Goal: Information Seeking & Learning: Learn about a topic

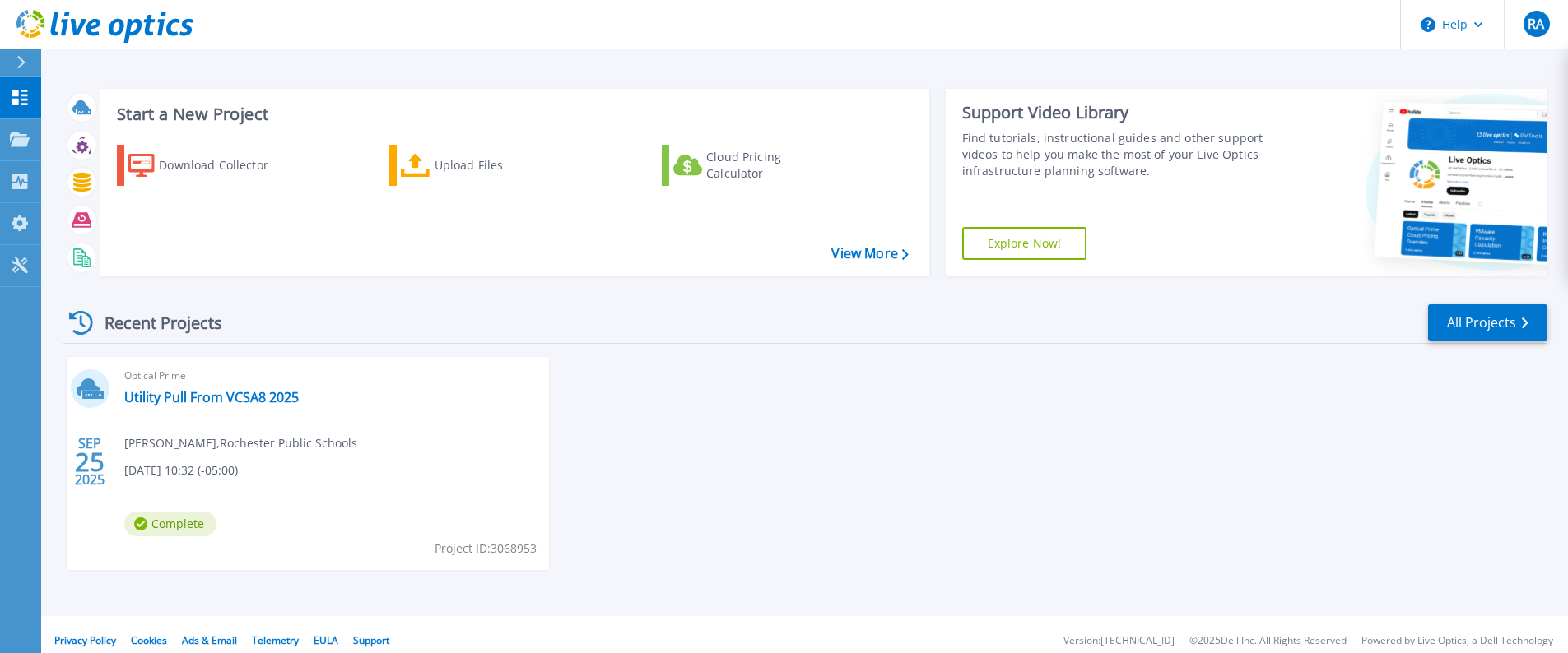
click at [237, 450] on span "[PERSON_NAME] , [GEOGRAPHIC_DATA]" at bounding box center [241, 443] width 233 height 19
click at [228, 390] on link "Utility Pull From VCSA8 2025" at bounding box center [212, 397] width 175 height 17
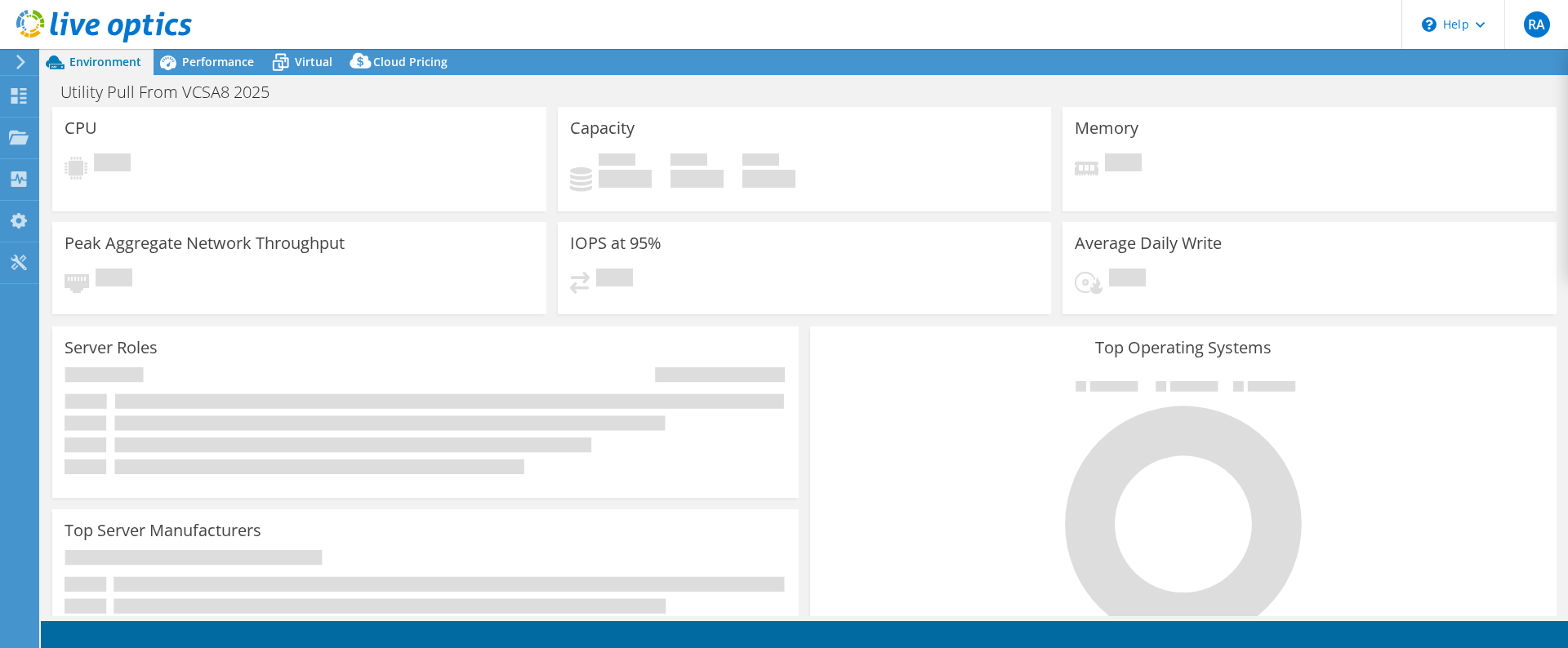
select select "USD"
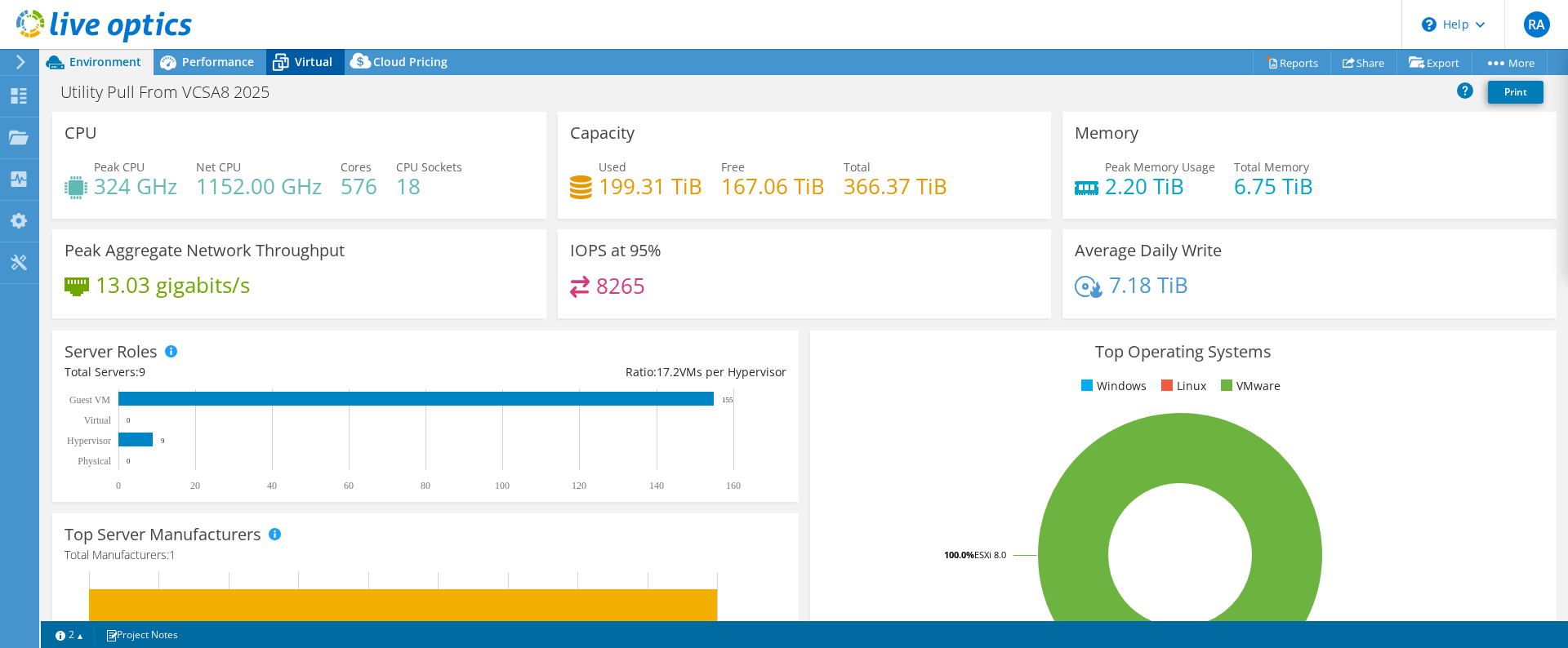
click at [284, 66] on icon at bounding box center [280, 62] width 29 height 29
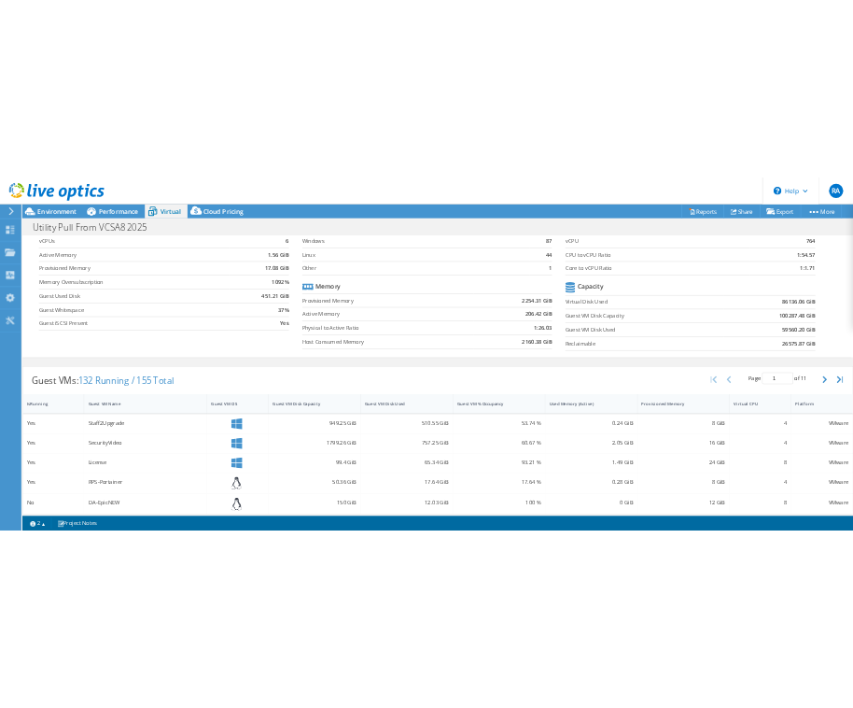
scroll to position [187, 0]
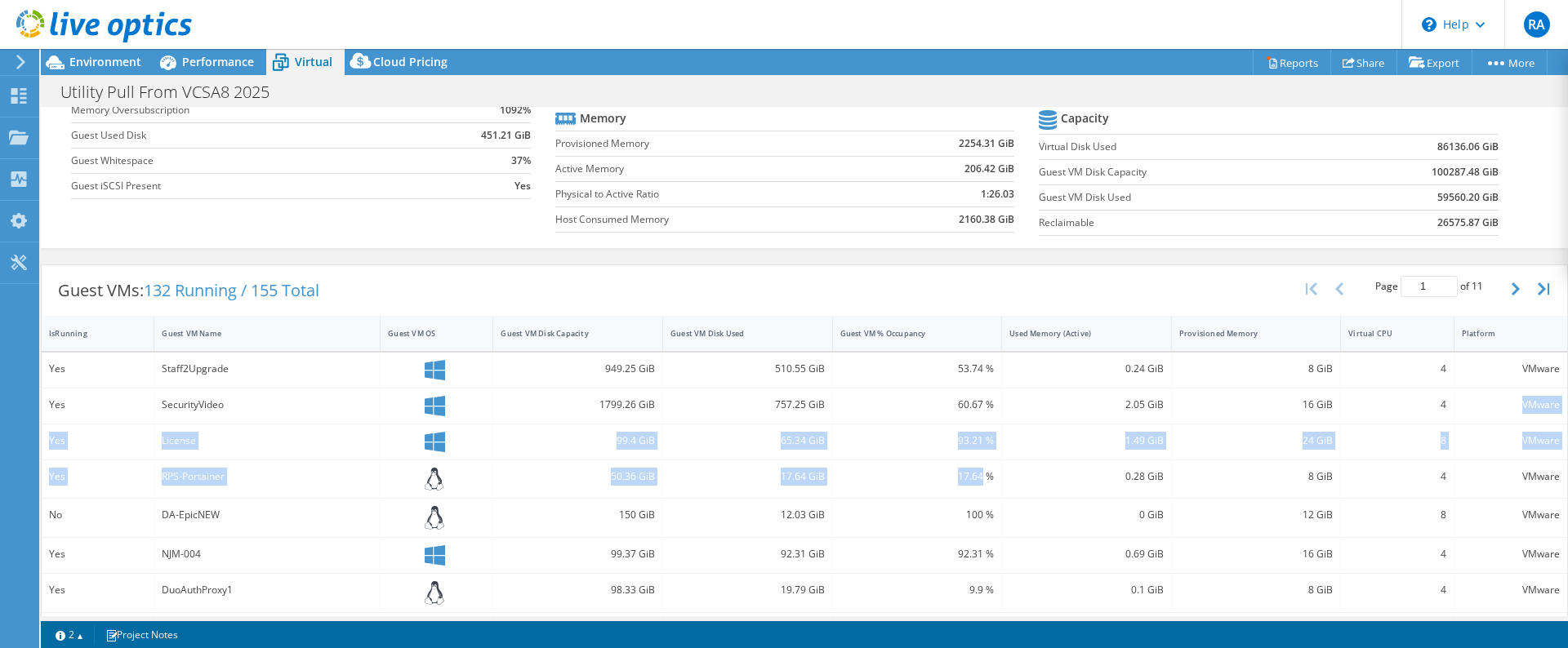
drag, startPoint x: 1466, startPoint y: 399, endPoint x: 962, endPoint y: 455, distance: 507.1
click at [966, 460] on div "Yes Staff2Upgrade 949.25 GiB 510.55 GiB 53.74 % 0.24 GiB 8 GiB 4 VMware Yes Sec…" at bounding box center [805, 627] width 1526 height 549
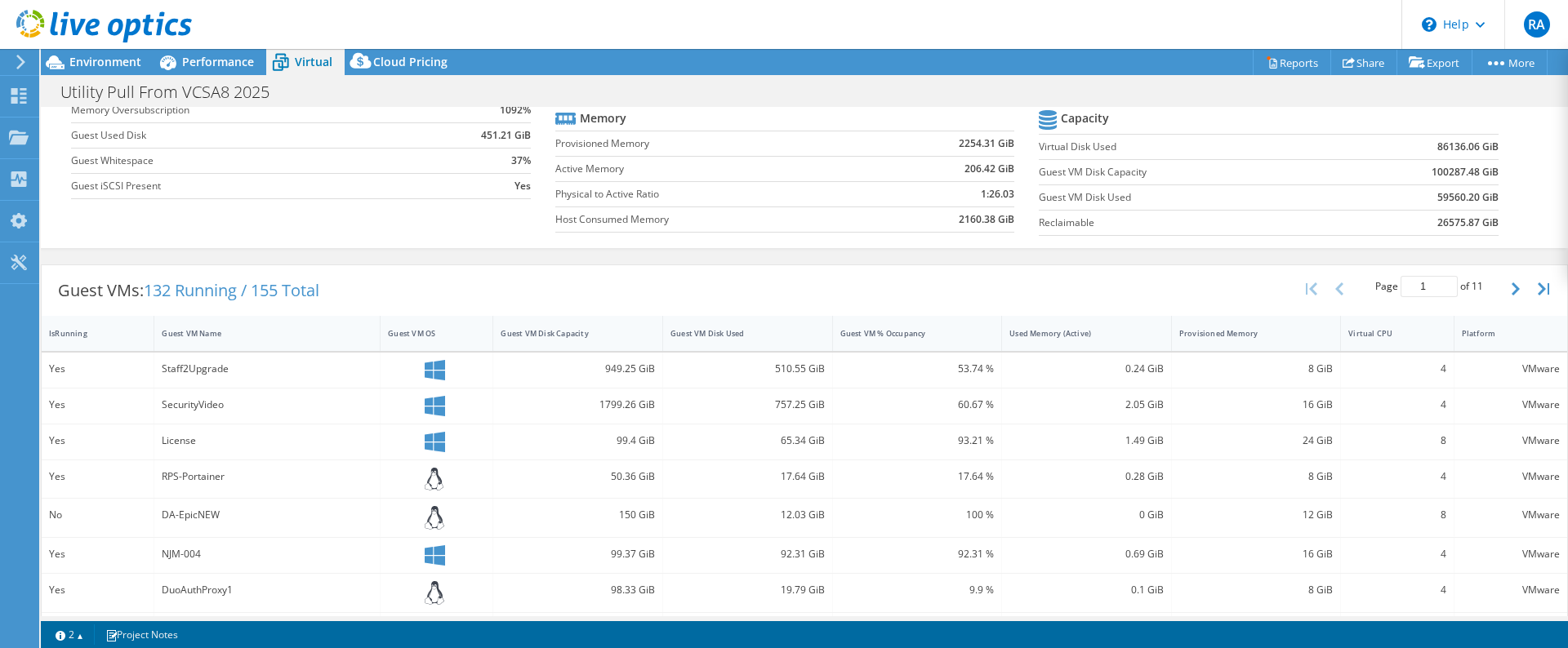
click at [918, 289] on div "Guest VMs: 132 Running / 155 Total Page 1 of 11 5 rows 10 rows 20 rows 25 rows …" at bounding box center [805, 290] width 1526 height 51
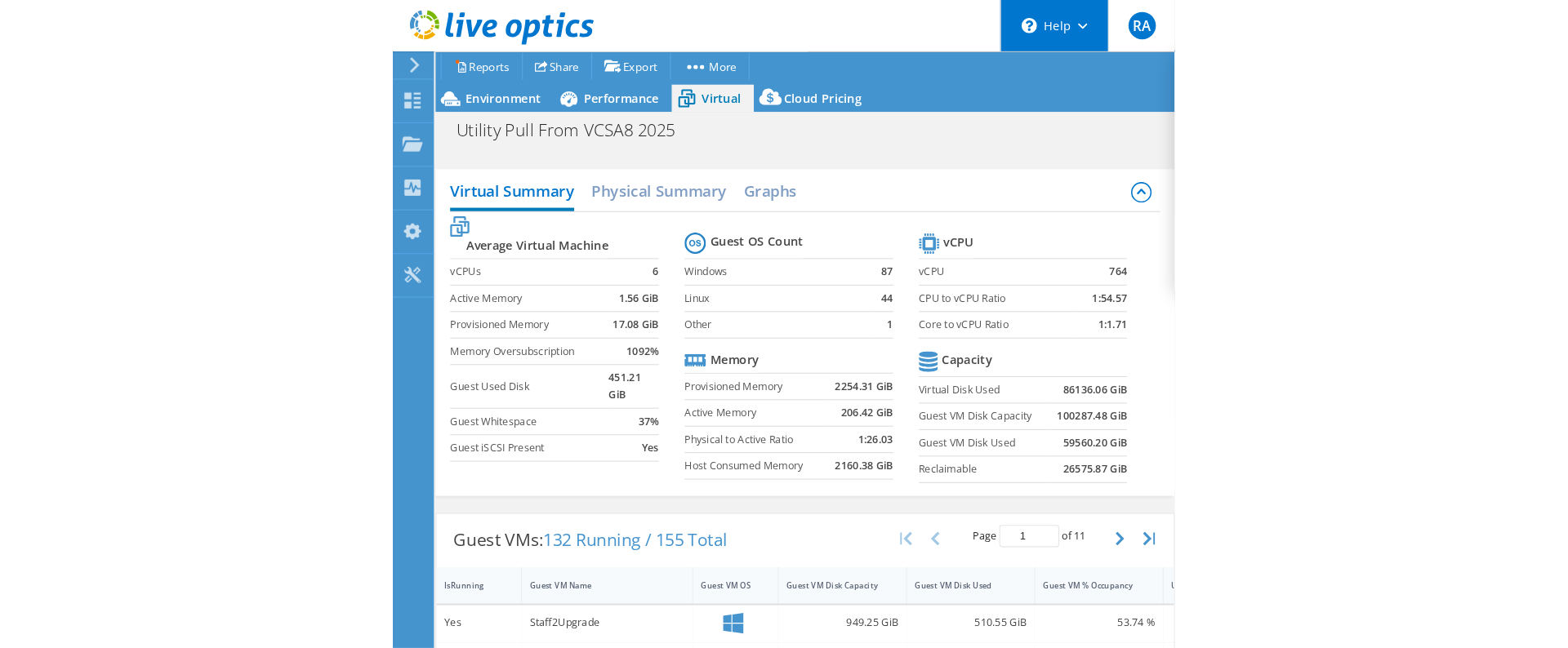
scroll to position [0, 0]
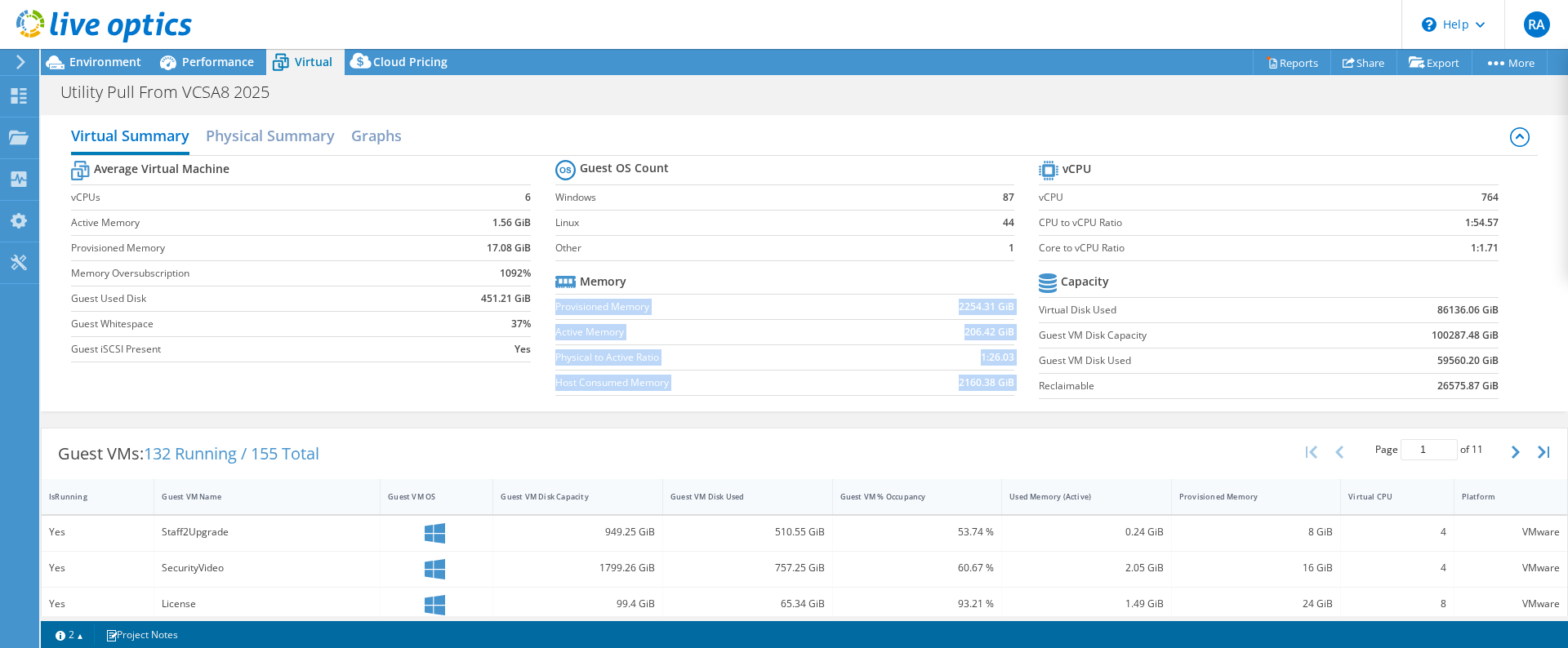
drag, startPoint x: 930, startPoint y: 278, endPoint x: 1021, endPoint y: 153, distance: 154.6
click at [1028, 156] on section "Guest OS Count Windows 87 Linux 44 Other 1 Memory Provisioned Memory 2254.31 Gi…" at bounding box center [797, 280] width 484 height 248
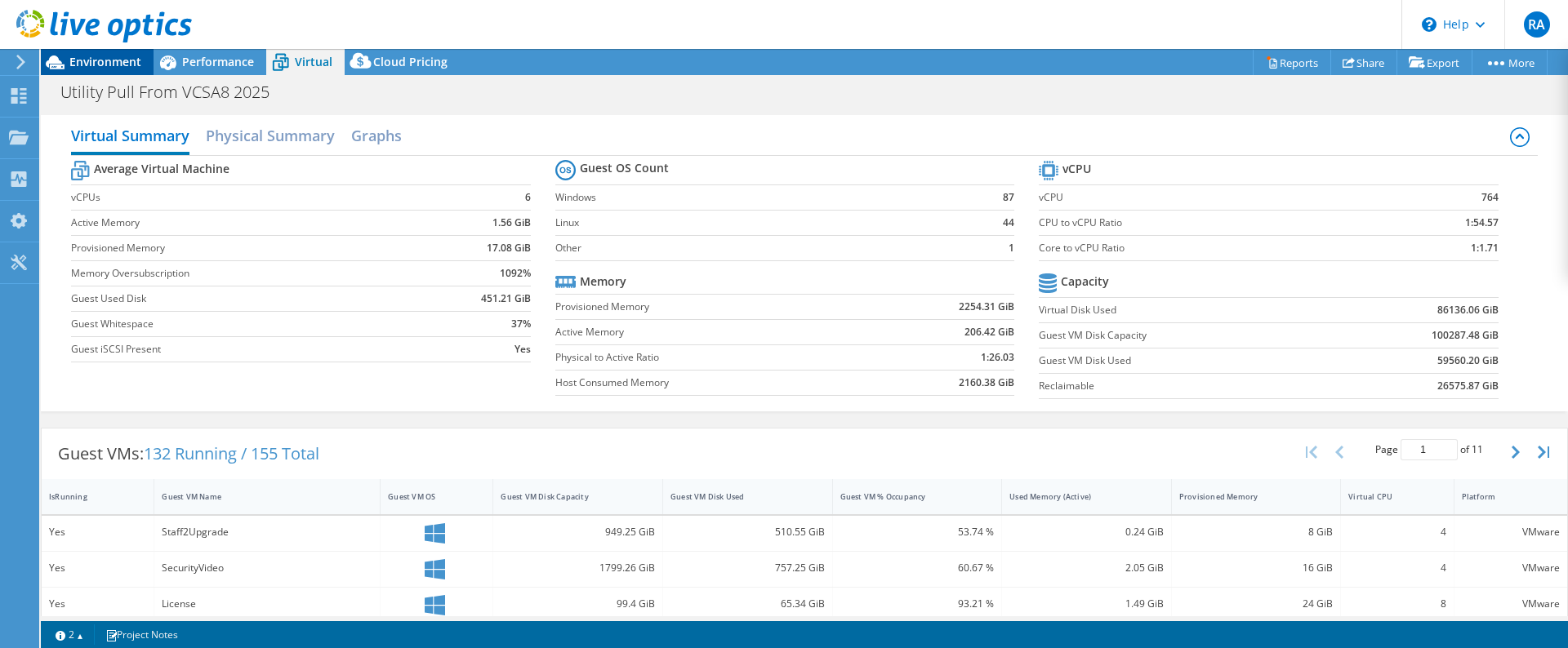
click at [89, 66] on span "Environment" at bounding box center [105, 62] width 72 height 16
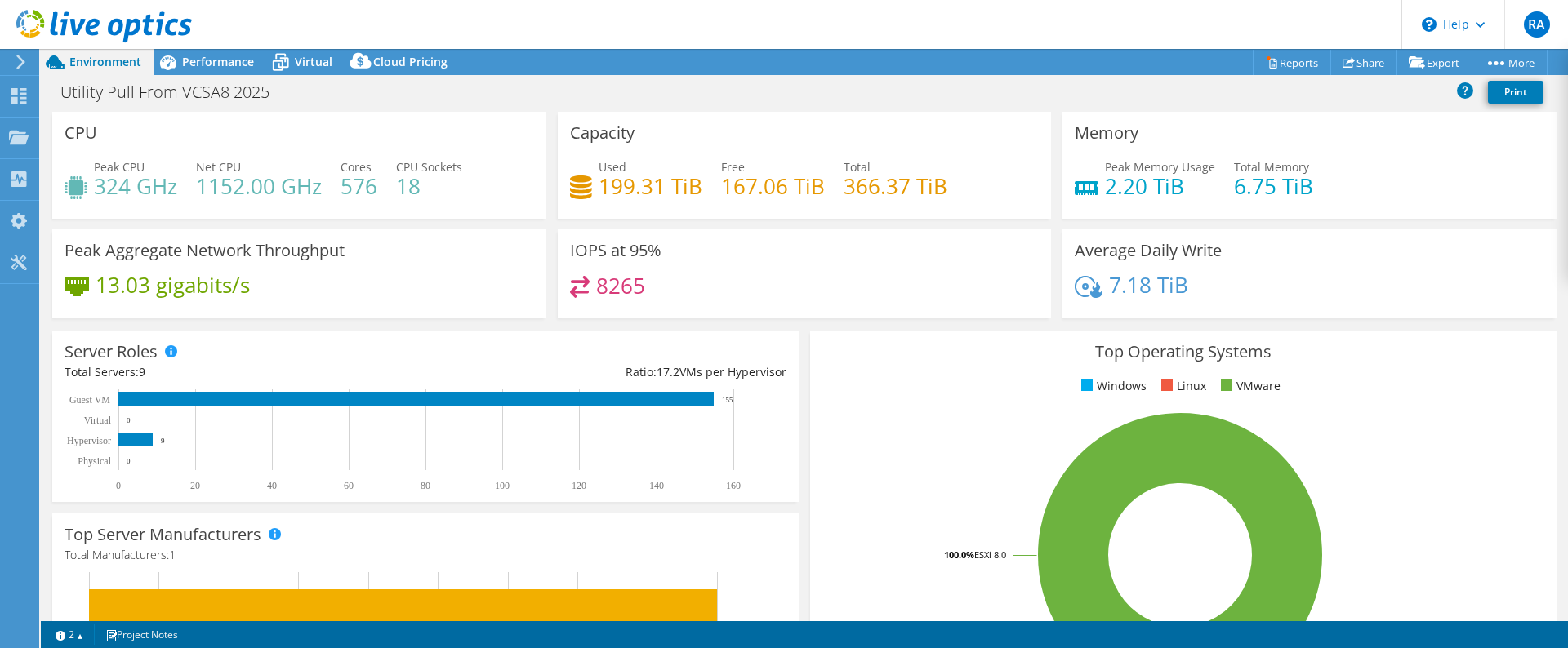
drag, startPoint x: 682, startPoint y: 43, endPoint x: 1536, endPoint y: 680, distance: 1065.4
click at [1536, 647] on html "RA End User Roger Allen roallen@rochesterschools.org Rochester Public Schools M…" at bounding box center [784, 324] width 1568 height 648
click at [298, 70] on div "Virtual" at bounding box center [305, 62] width 79 height 26
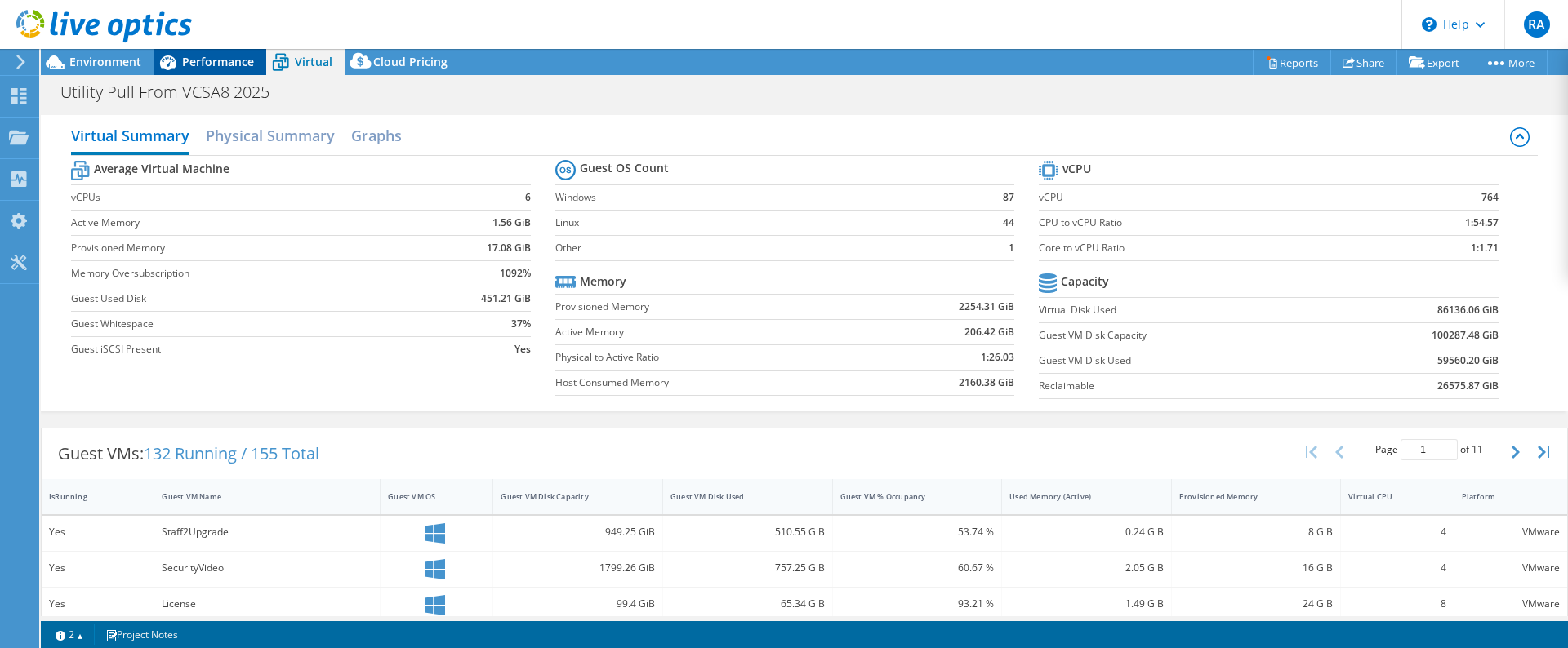
click at [228, 60] on span "Performance" at bounding box center [218, 62] width 72 height 16
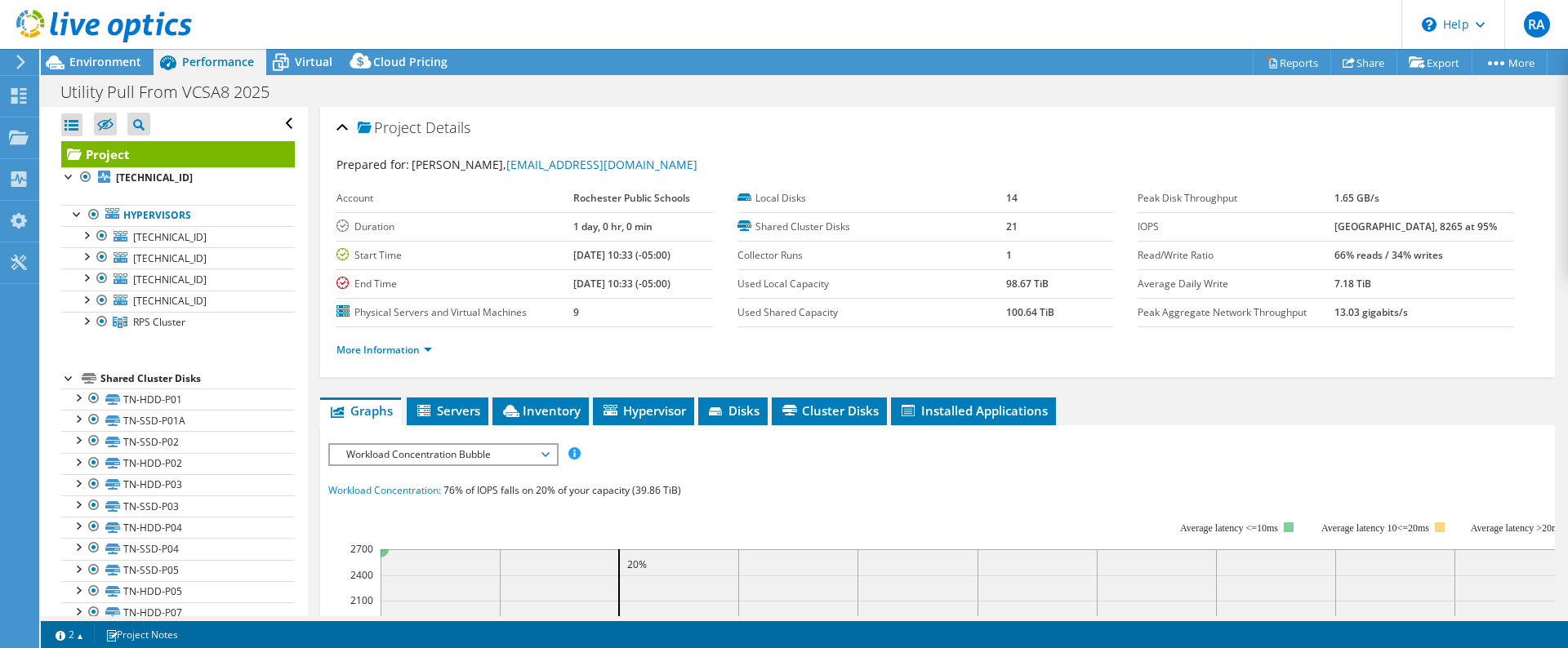
scroll to position [408, 0]
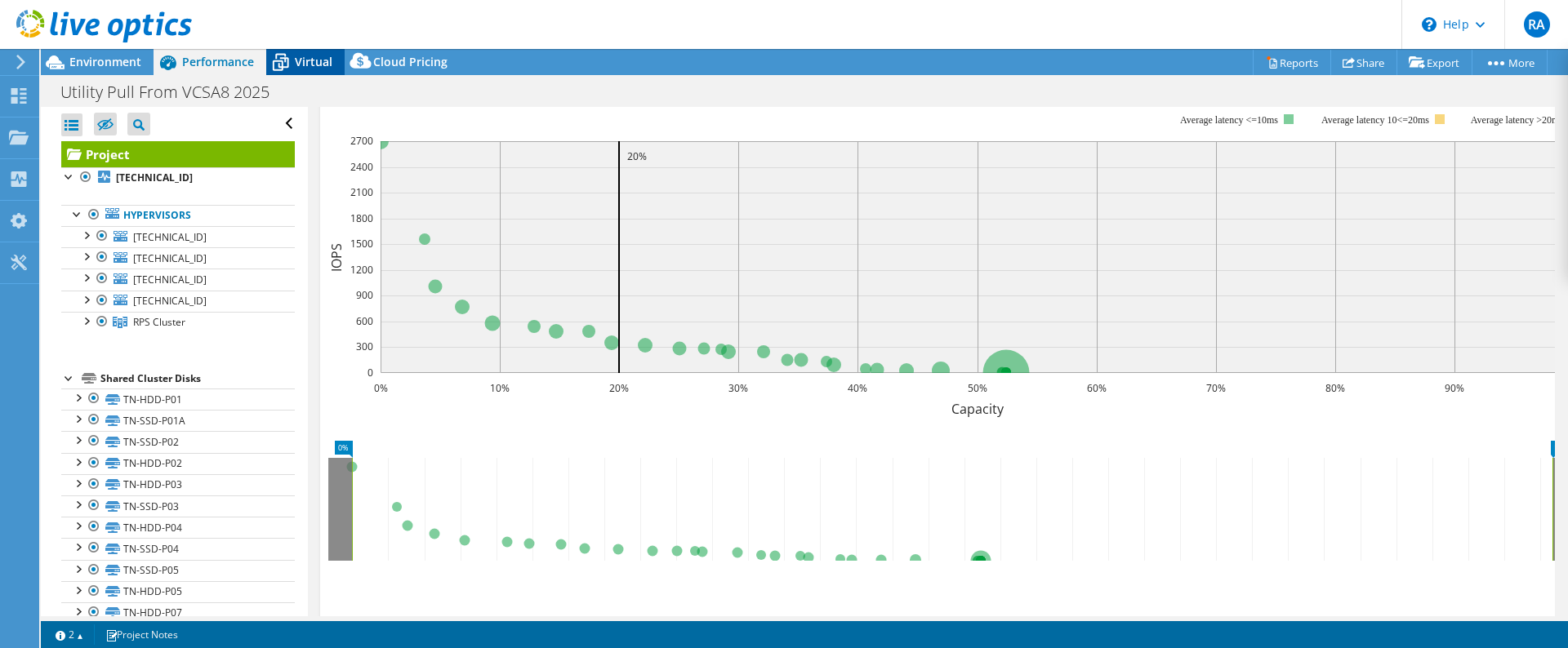
click at [304, 66] on span "Virtual" at bounding box center [313, 62] width 38 height 16
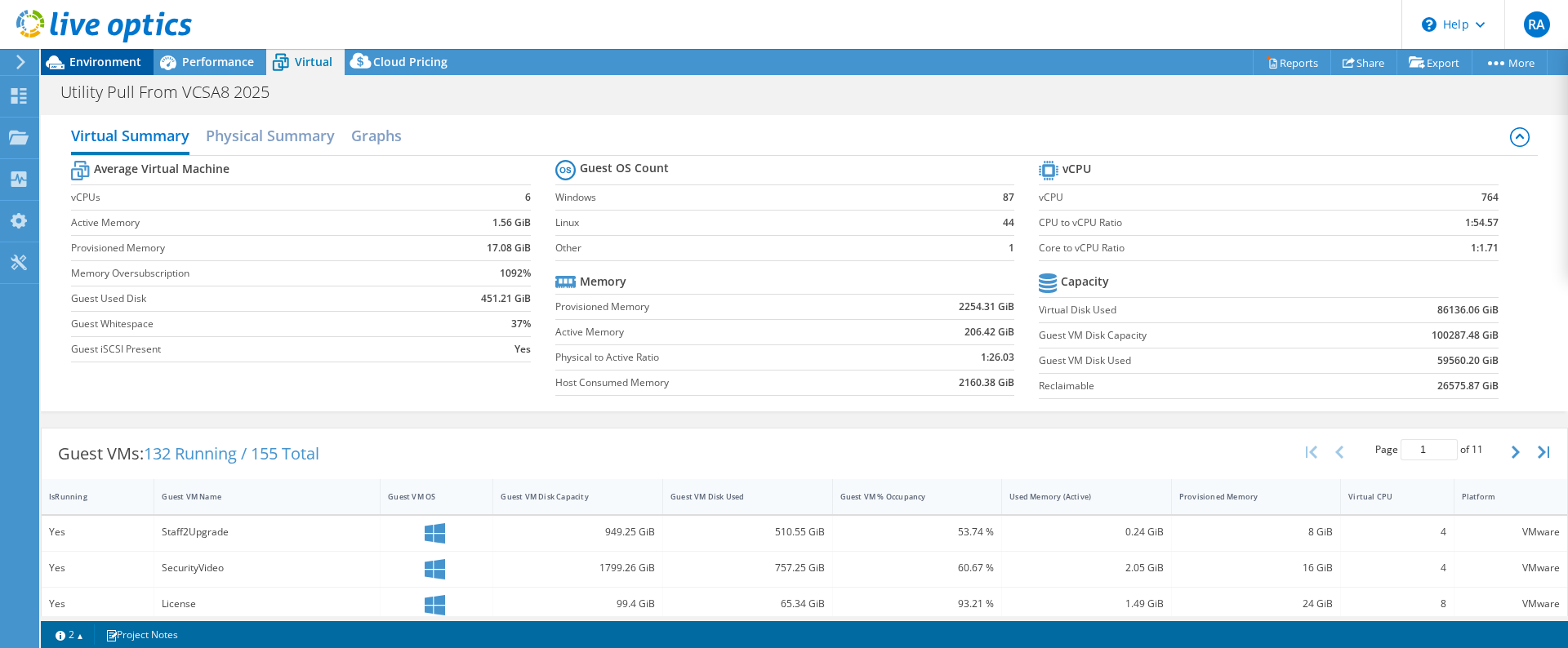
click at [119, 59] on span "Environment" at bounding box center [105, 62] width 72 height 16
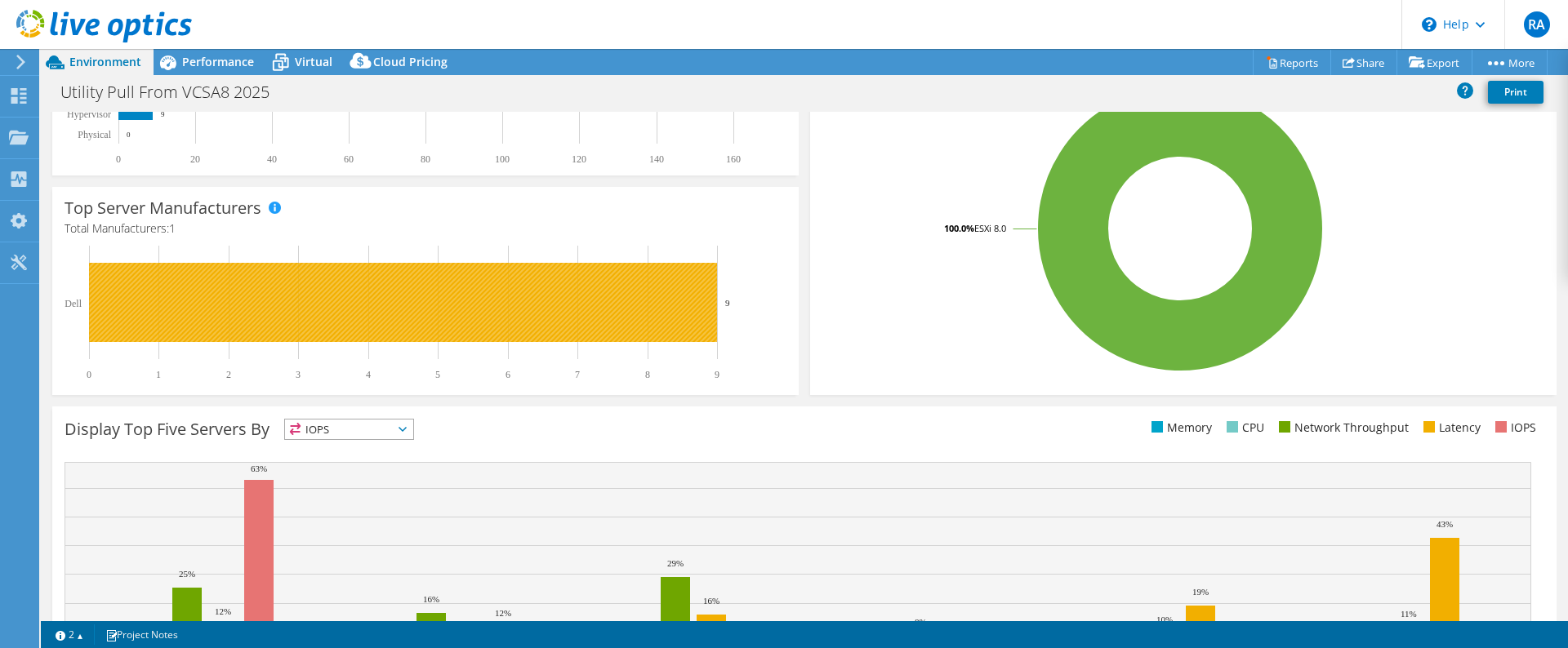
scroll to position [442, 0]
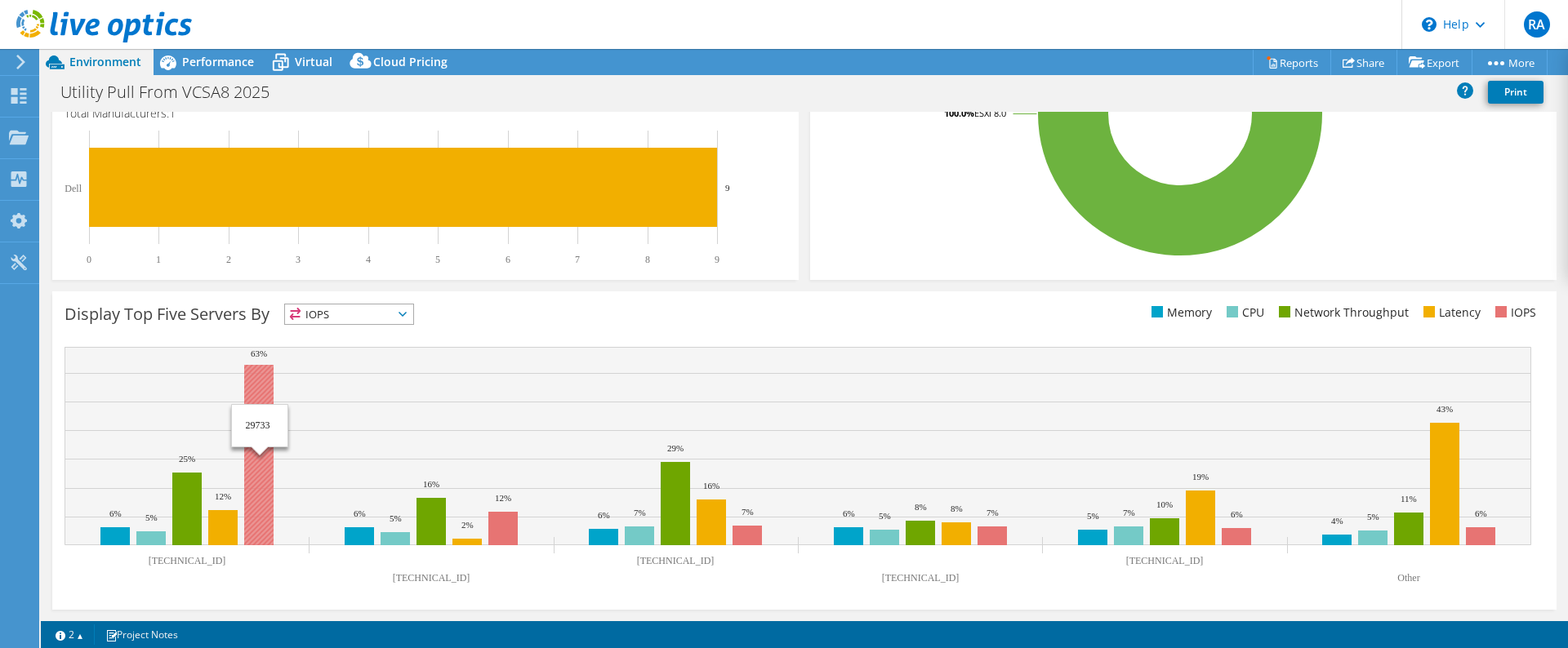
click at [252, 391] on rect at bounding box center [259, 455] width 30 height 180
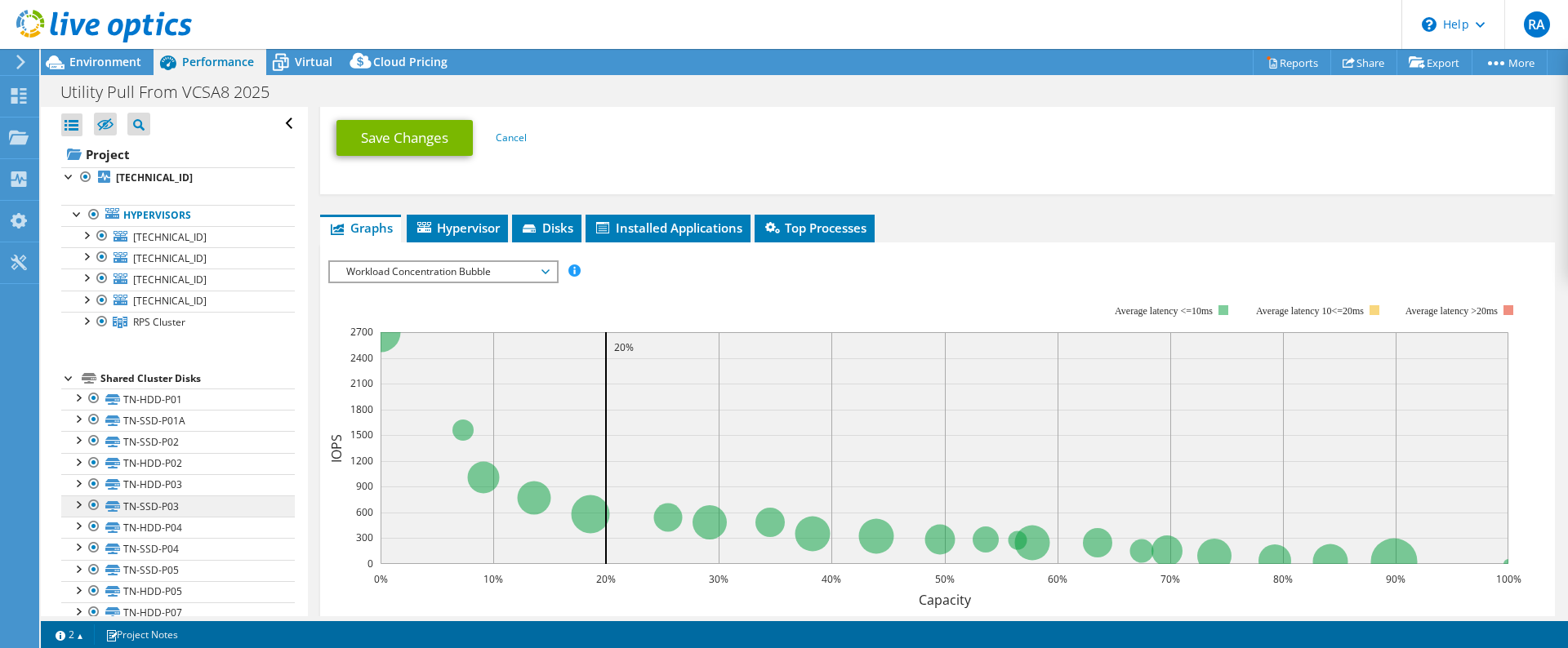
scroll to position [796, 0]
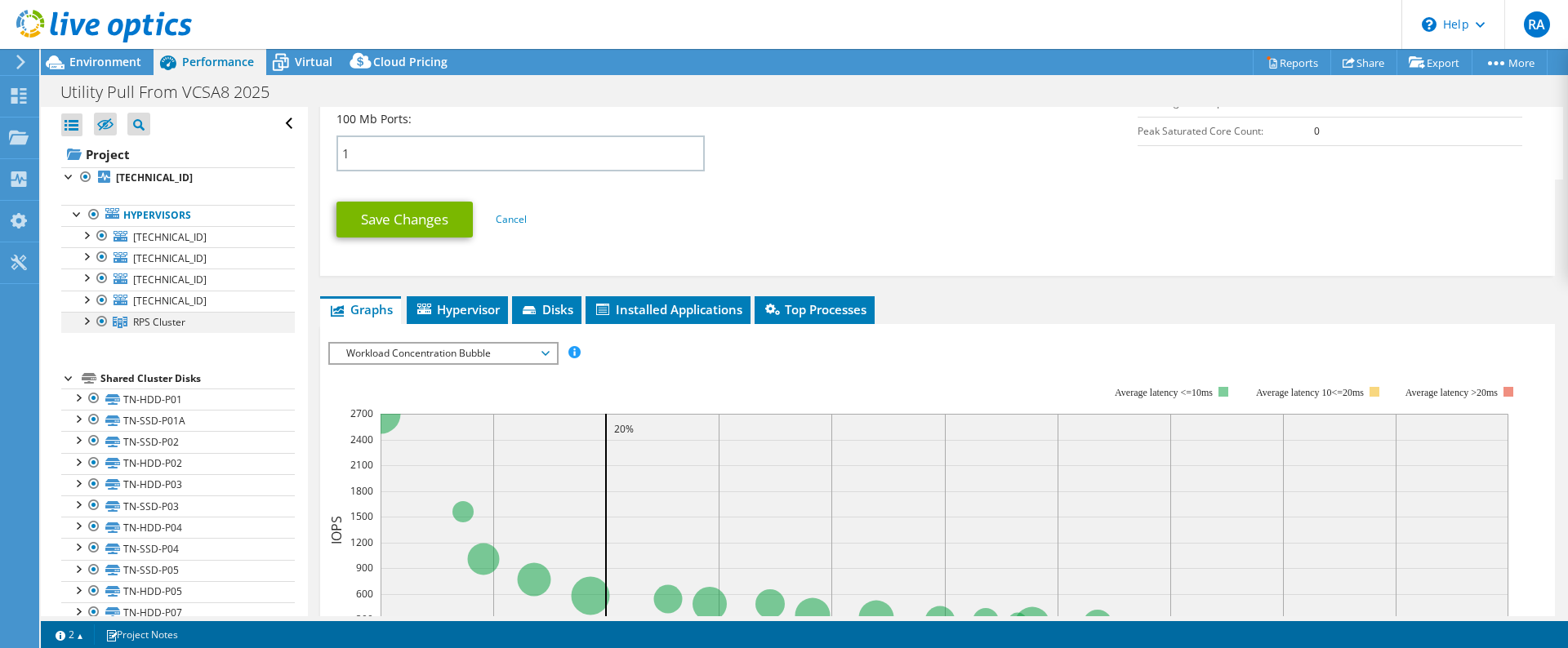
click at [79, 320] on div at bounding box center [86, 320] width 17 height 17
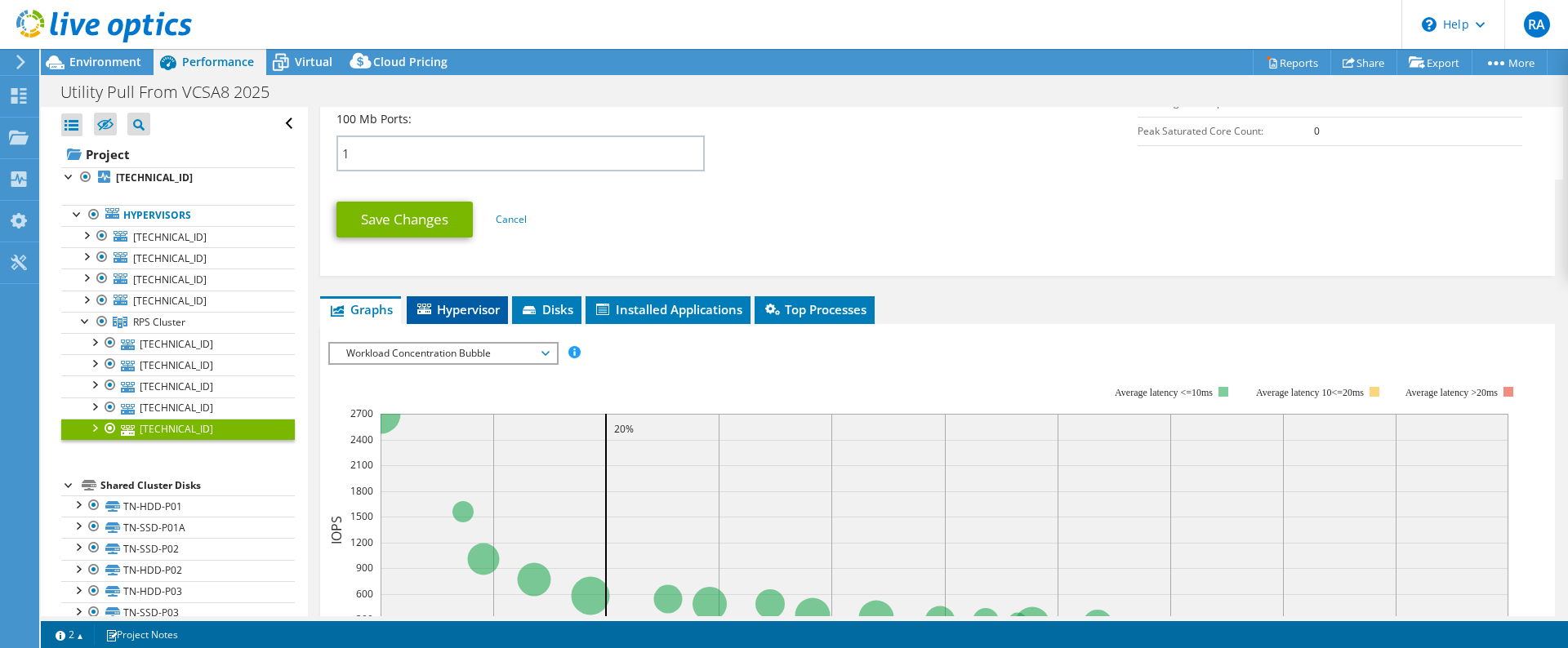
click at [467, 311] on span "Hypervisor" at bounding box center [457, 309] width 85 height 17
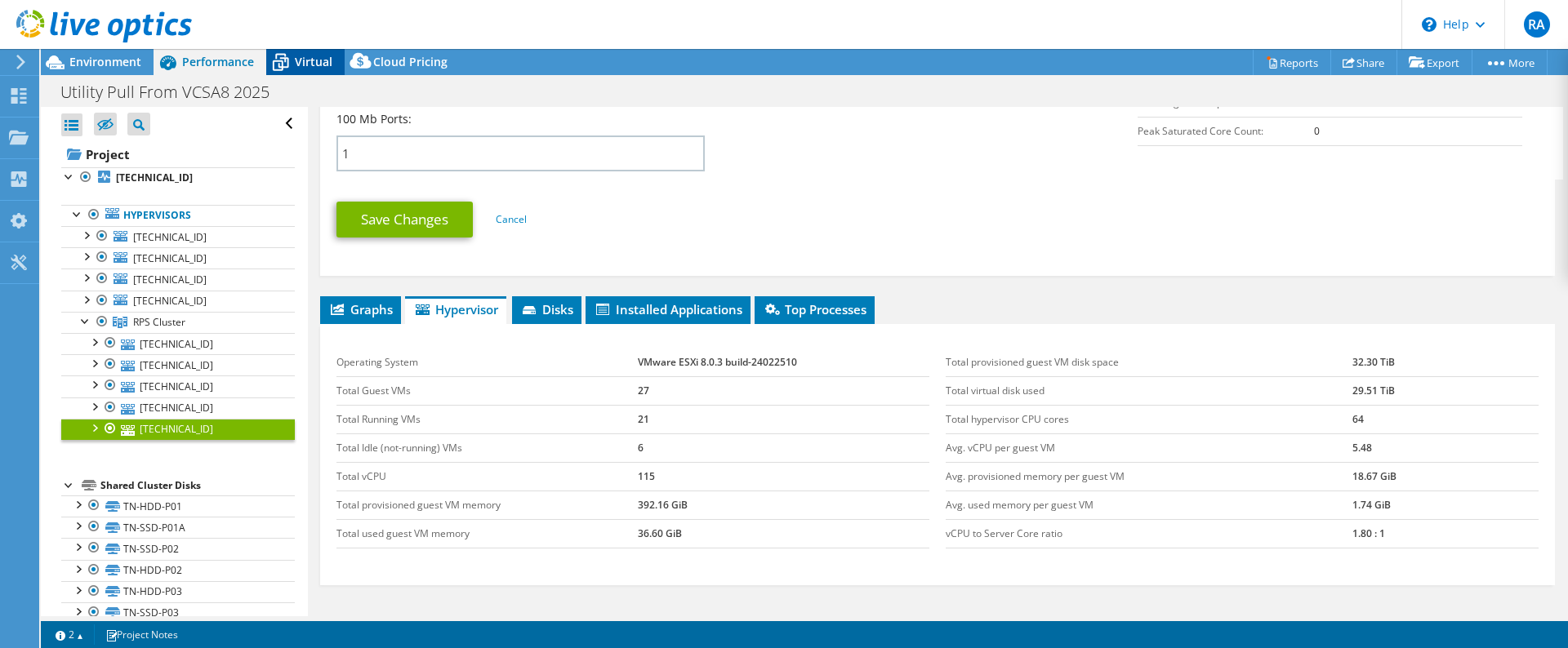
click at [306, 71] on div "Virtual" at bounding box center [305, 62] width 79 height 26
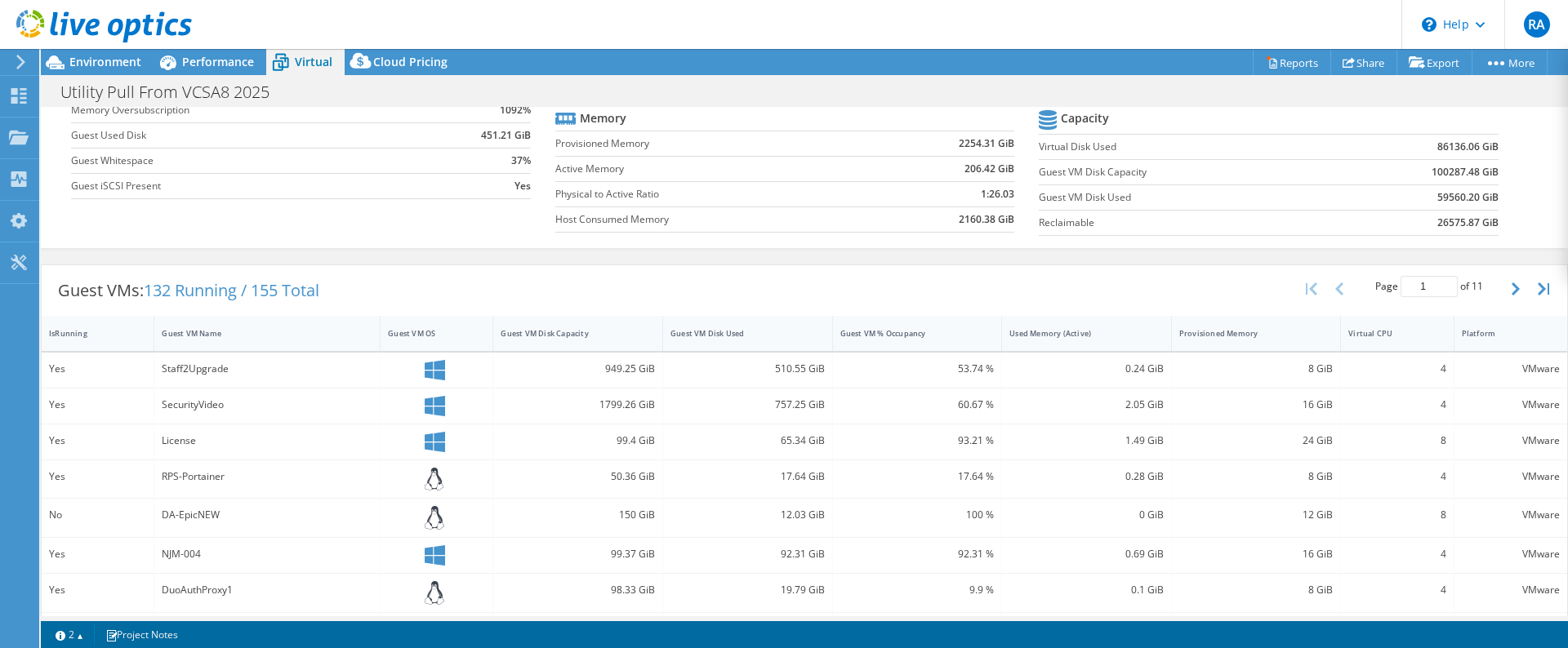
scroll to position [0, 0]
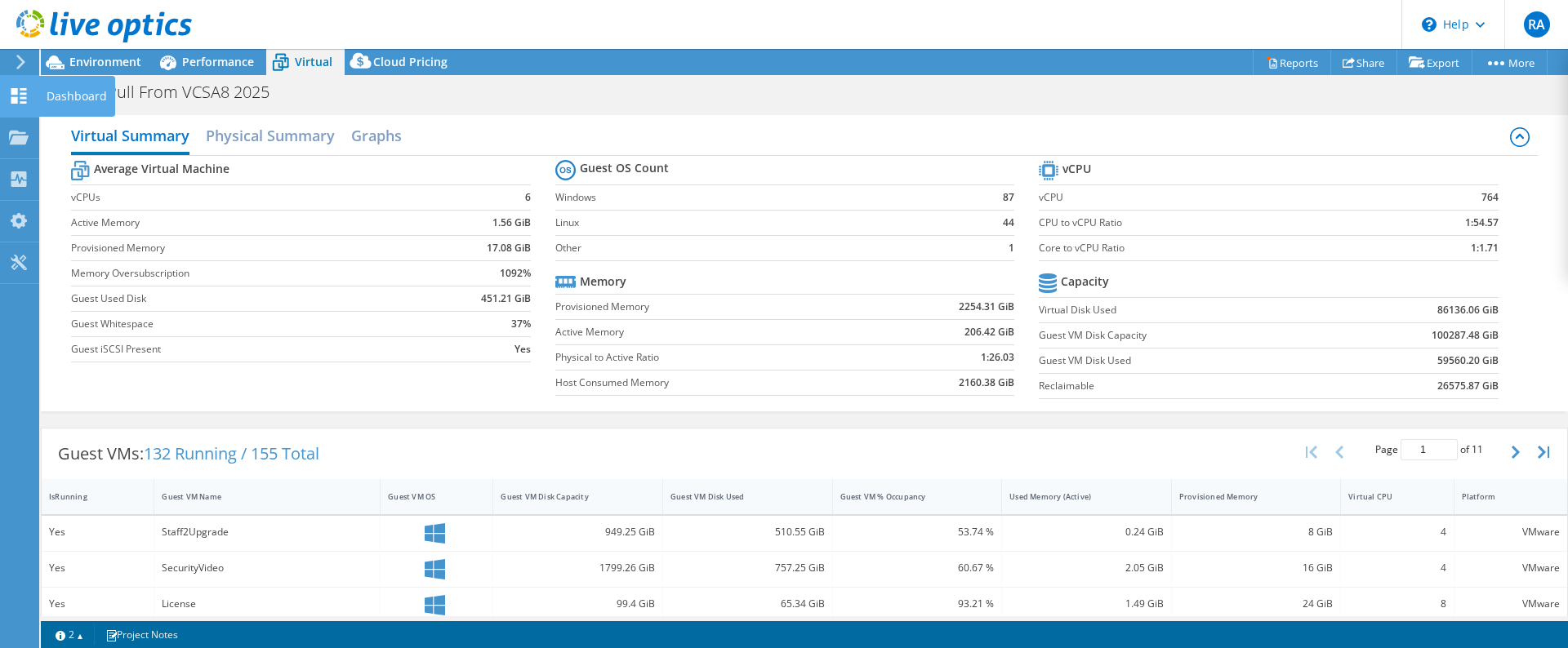
click at [66, 94] on div "Dashboard" at bounding box center [77, 96] width 77 height 41
